Goal: Transaction & Acquisition: Purchase product/service

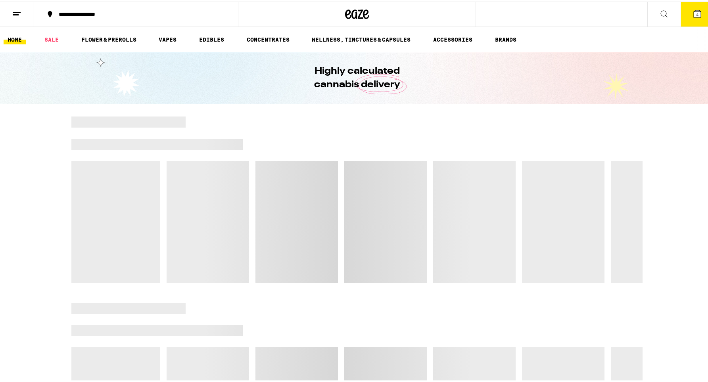
click at [694, 15] on icon at bounding box center [697, 12] width 7 height 7
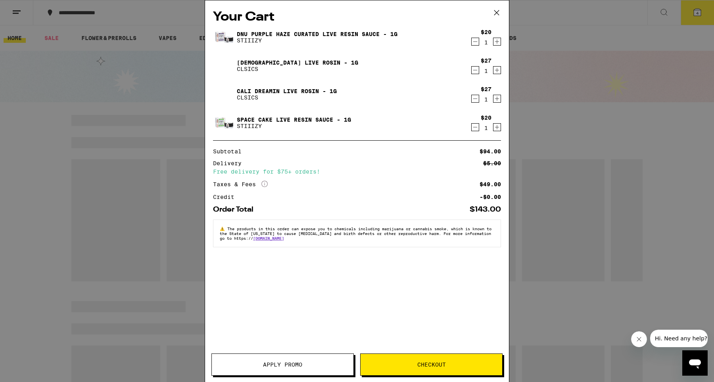
click at [415, 365] on span "Checkout" at bounding box center [431, 365] width 142 height 6
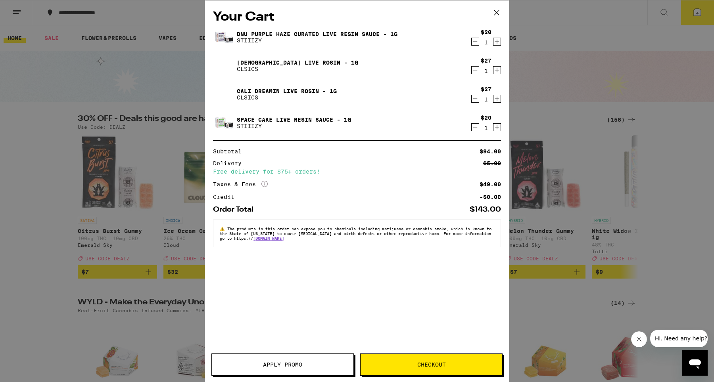
drag, startPoint x: 317, startPoint y: 369, endPoint x: 273, endPoint y: 364, distance: 43.9
click at [317, 369] on button "Apply Promo" at bounding box center [282, 365] width 142 height 22
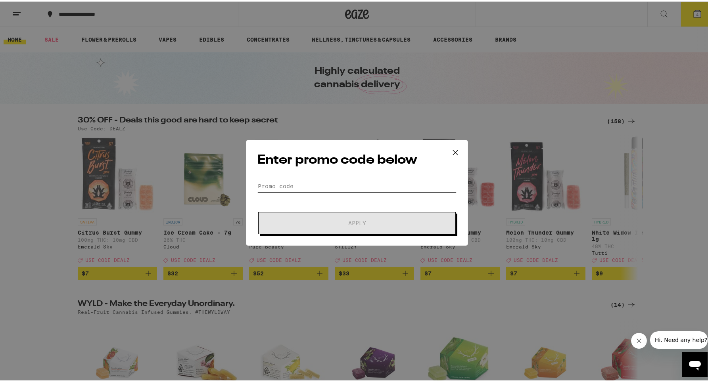
click at [309, 186] on input "Promo Code" at bounding box center [356, 185] width 199 height 12
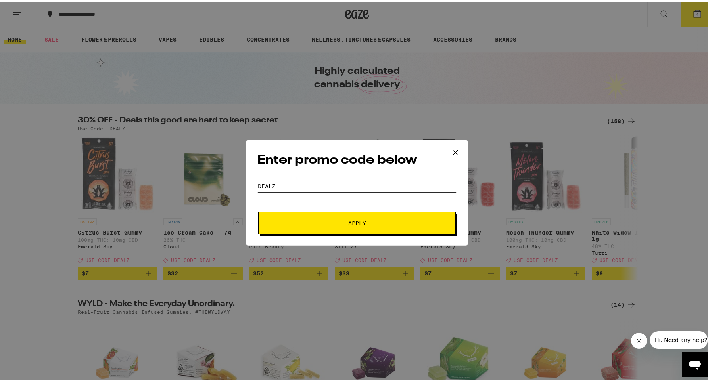
type input "DEALZ"
click at [345, 226] on button "Apply" at bounding box center [357, 222] width 198 height 22
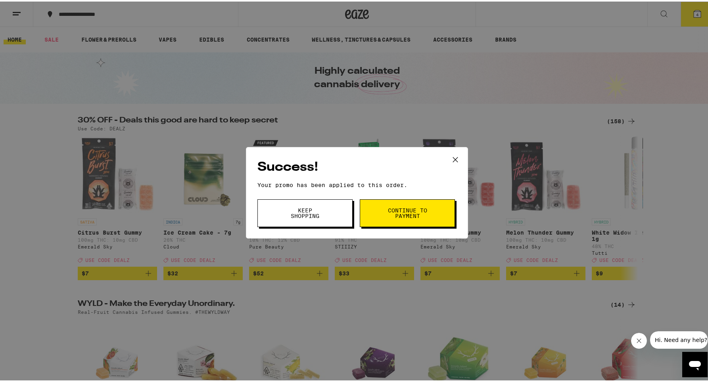
click at [339, 217] on button "Keep Shopping" at bounding box center [304, 212] width 95 height 28
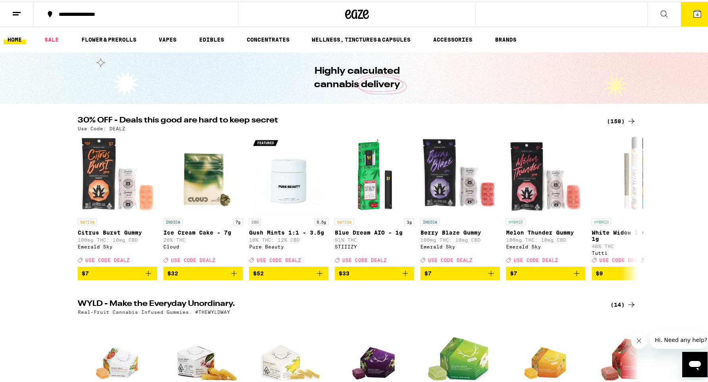
click at [617, 117] on div "(158)" at bounding box center [621, 120] width 29 height 10
click at [612, 120] on div "(158)" at bounding box center [621, 120] width 29 height 10
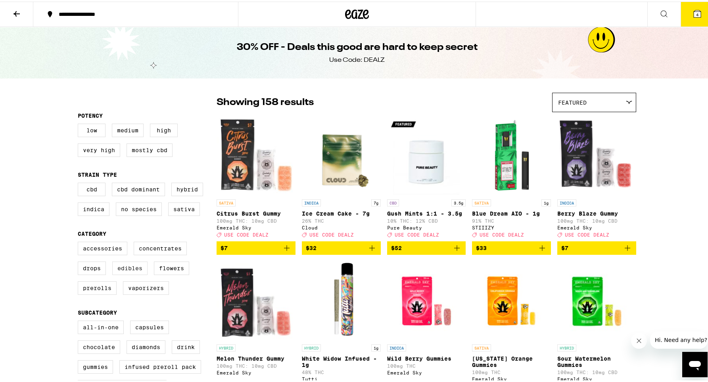
click at [120, 274] on label "Edibles" at bounding box center [129, 266] width 35 height 13
click at [80, 242] on input "Edibles" at bounding box center [79, 242] width 0 height 0
checkbox input "true"
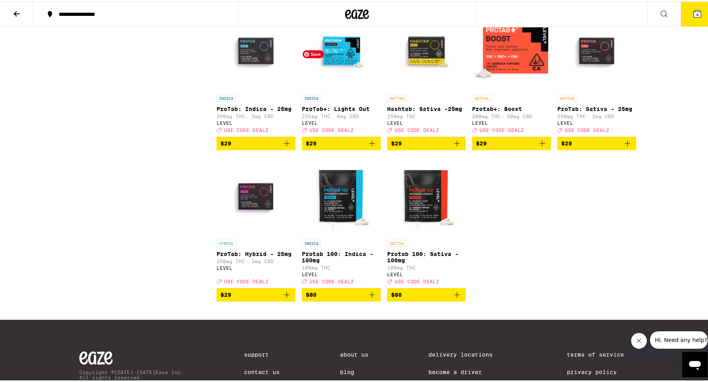
scroll to position [1166, 0]
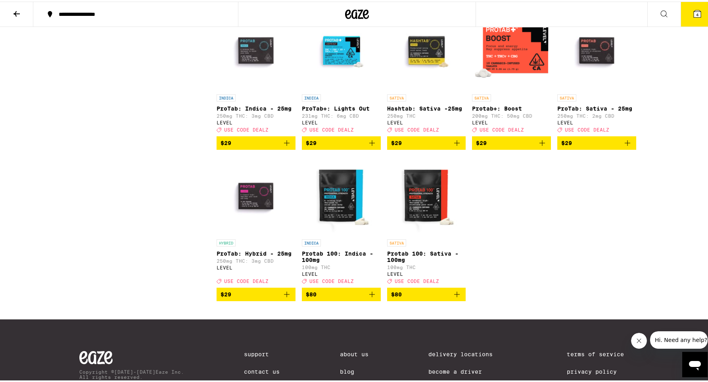
click at [367, 146] on icon "Add to bag" at bounding box center [372, 142] width 10 height 10
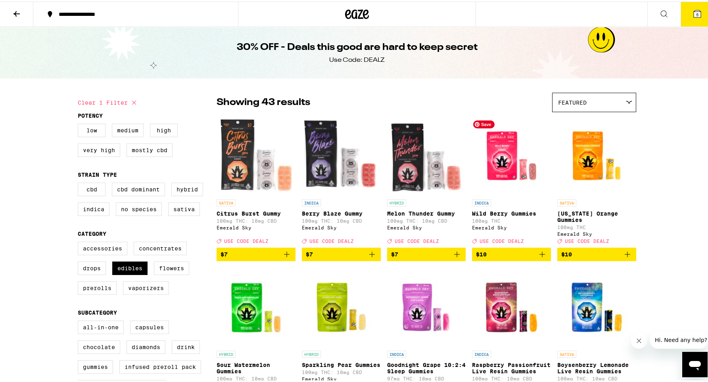
scroll to position [0, 0]
click at [690, 19] on button "5" at bounding box center [697, 12] width 33 height 25
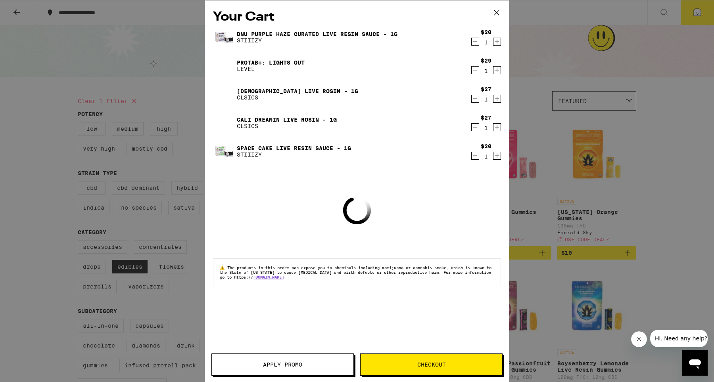
click at [414, 361] on button "Checkout" at bounding box center [431, 365] width 142 height 22
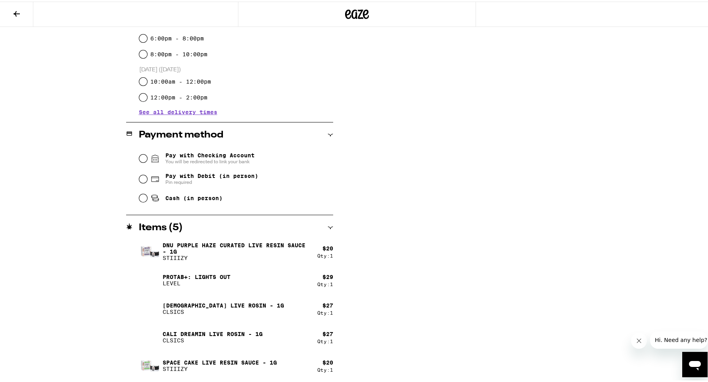
scroll to position [246, 0]
